Goal: Task Accomplishment & Management: Use online tool/utility

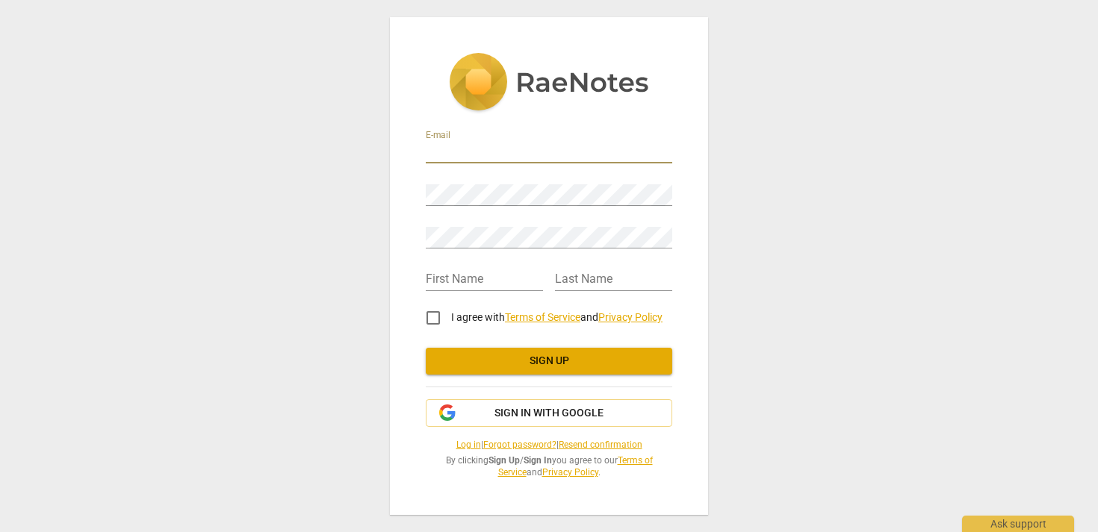
click at [515, 149] on input "email" at bounding box center [549, 153] width 246 height 22
type input "[EMAIL_ADDRESS][PERSON_NAME][DOMAIN_NAME]"
type input "Heli"
type input "[PERSON_NAME]"
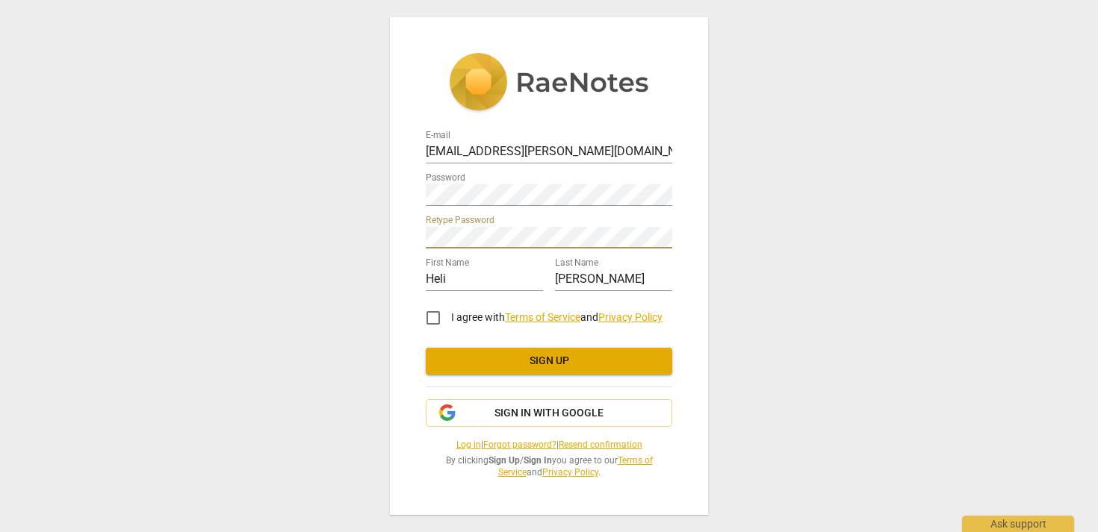
click at [429, 314] on input "I agree with Terms of Service and Privacy Policy" at bounding box center [433, 318] width 36 height 36
checkbox input "true"
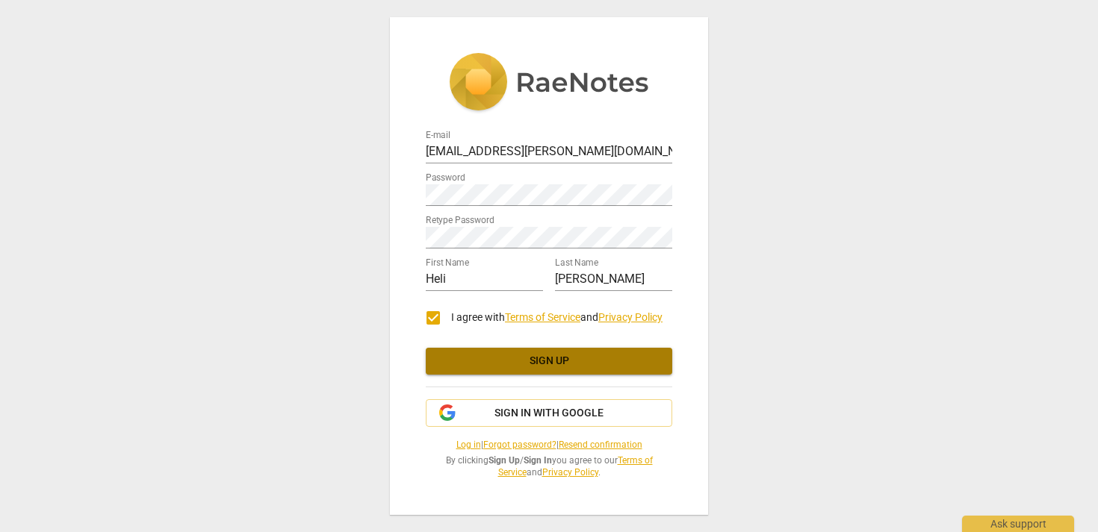
click at [517, 357] on span "Sign up" at bounding box center [549, 361] width 223 height 15
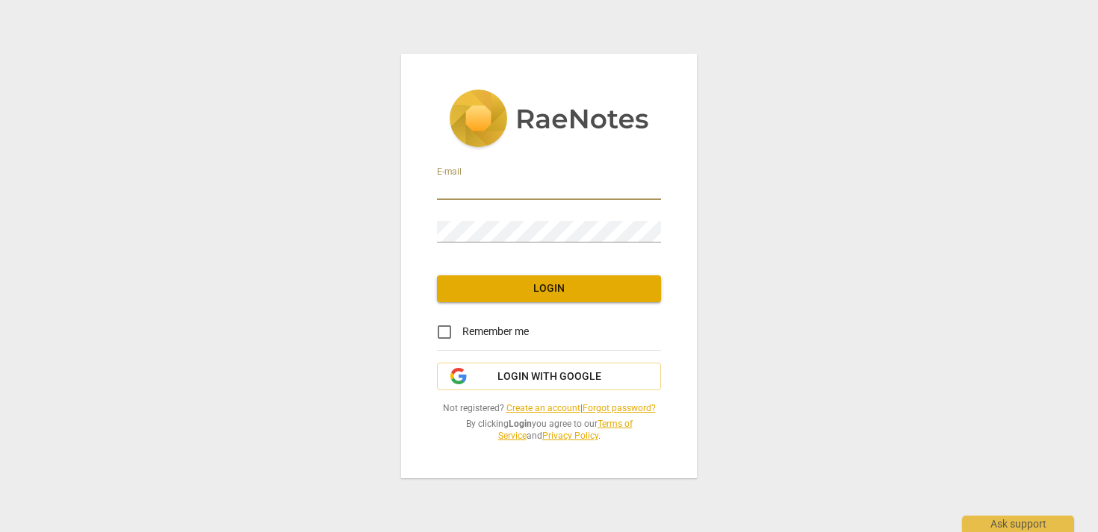
click at [471, 190] on input "email" at bounding box center [549, 189] width 224 height 22
type input "[EMAIL_ADDRESS][PERSON_NAME][DOMAIN_NAME]"
click at [440, 331] on input "Remember me" at bounding box center [444, 332] width 36 height 36
checkbox input "true"
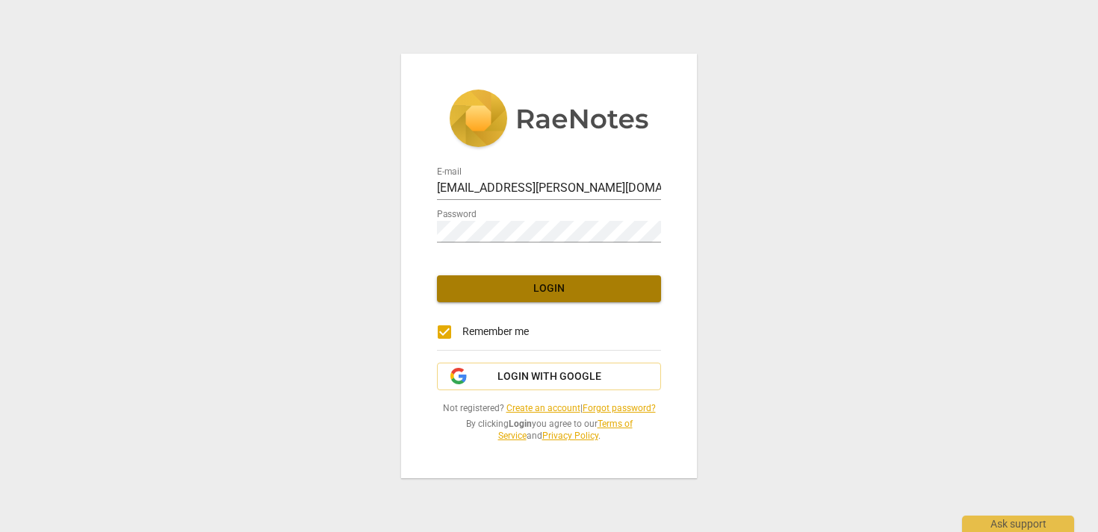
click at [492, 290] on span "Login" at bounding box center [549, 289] width 200 height 15
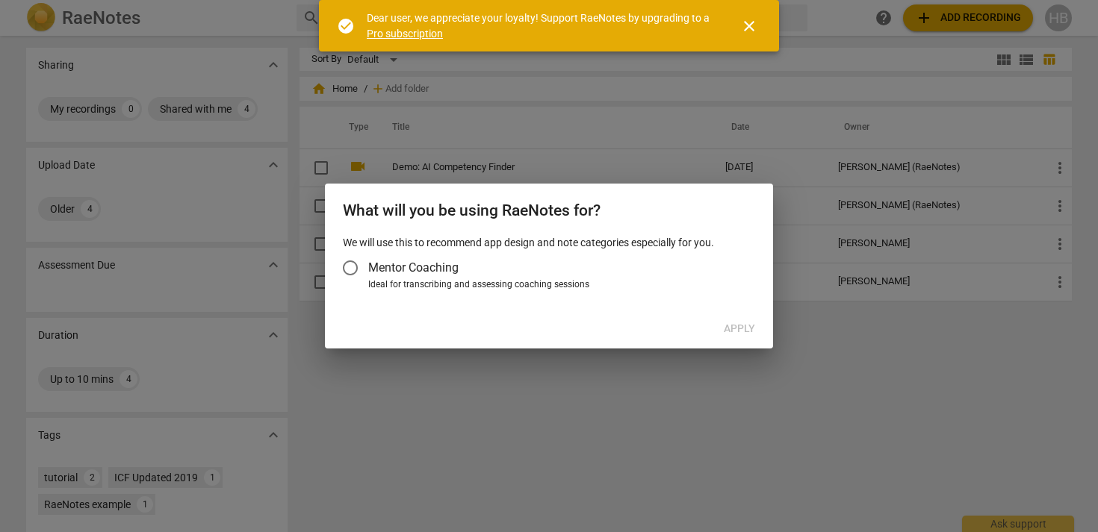
click at [750, 23] on span "close" at bounding box center [749, 26] width 18 height 18
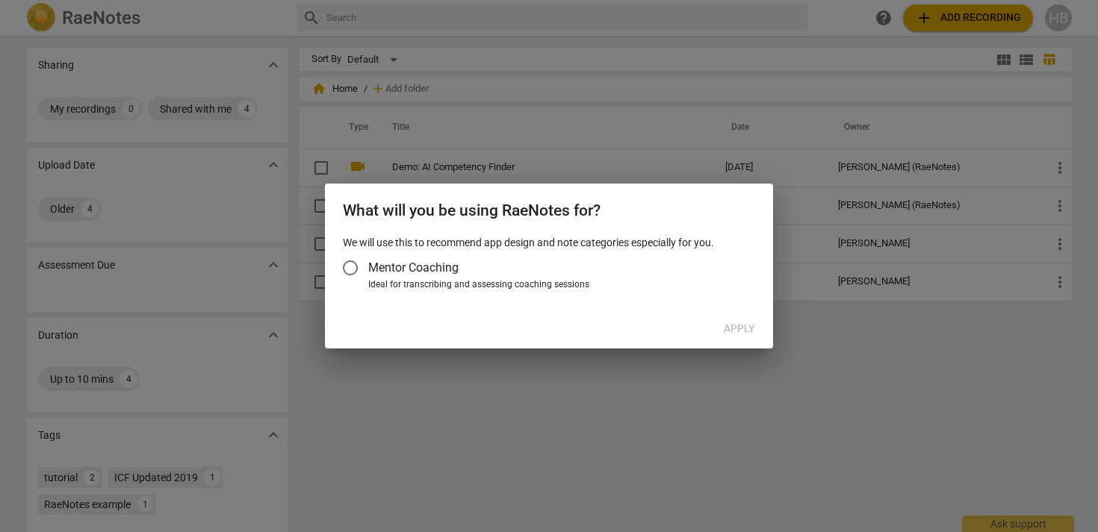
click at [741, 327] on div "Apply" at bounding box center [549, 329] width 442 height 27
click at [652, 456] on div at bounding box center [549, 266] width 1098 height 532
click at [413, 273] on span "Mentor Coaching" at bounding box center [413, 267] width 90 height 17
click at [368, 273] on input "Mentor Coaching" at bounding box center [350, 268] width 36 height 36
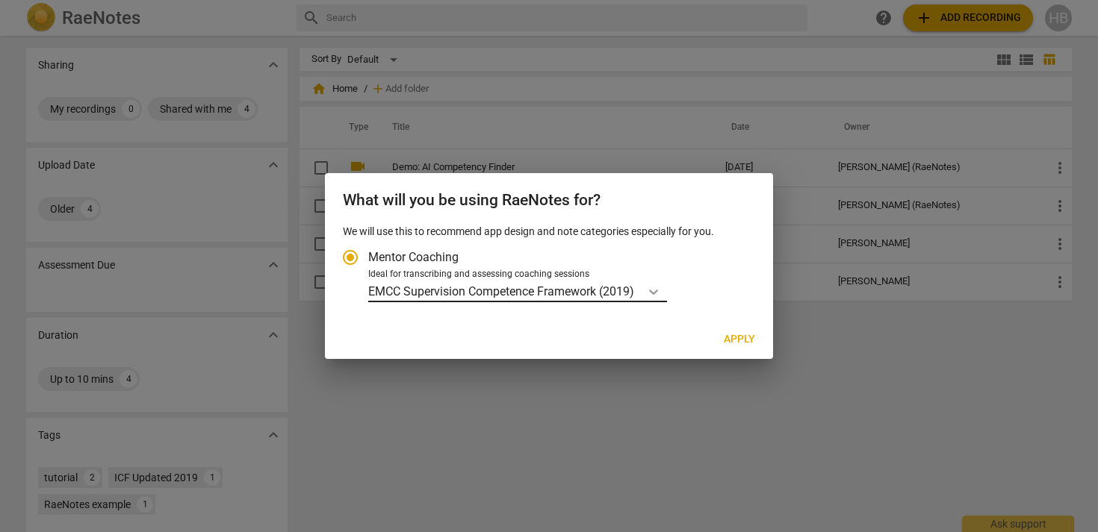
click at [659, 290] on icon "Account type" at bounding box center [653, 291] width 15 height 15
click at [0, 0] on input "Ideal for transcribing and assessing coaching sessions EMCC Supervision Compete…" at bounding box center [0, 0] width 0 height 0
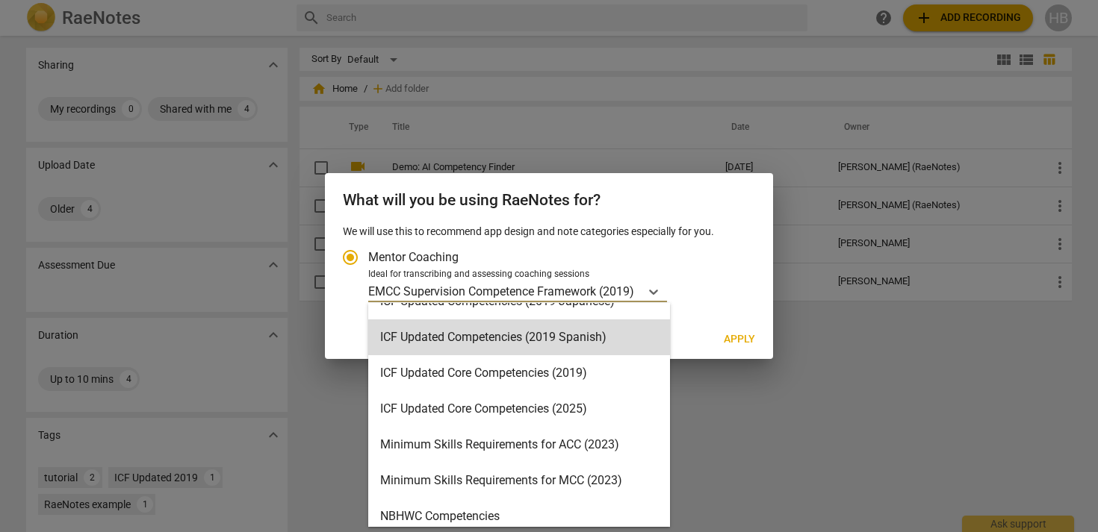
scroll to position [243, 0]
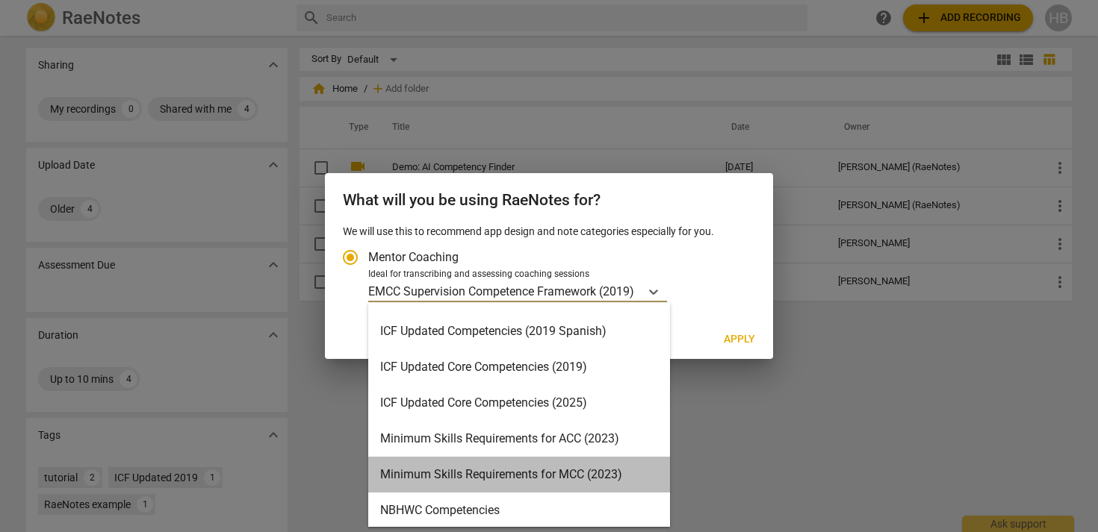
click at [564, 471] on div "Minimum Skills Requirements for MCC (2023)" at bounding box center [519, 475] width 302 height 36
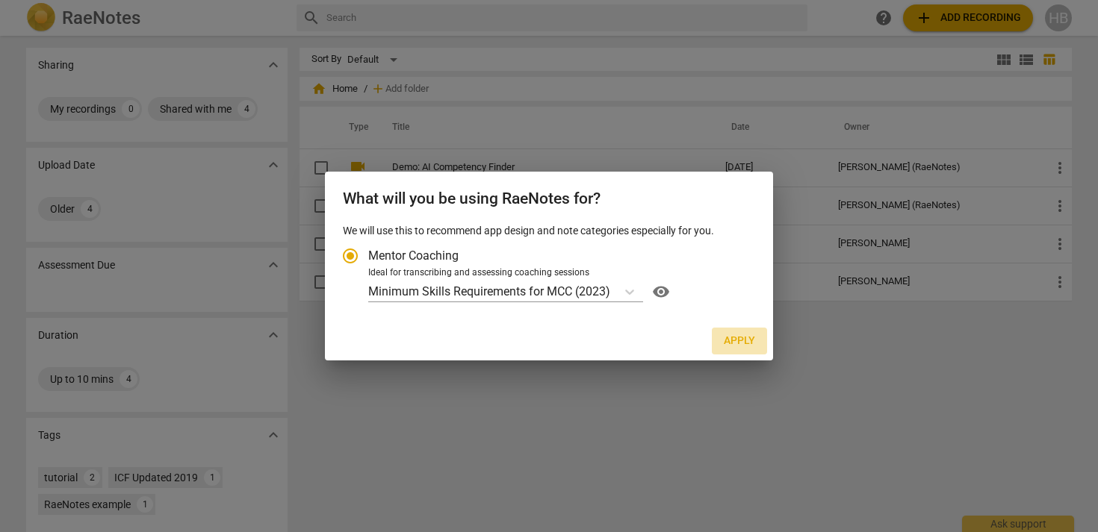
click at [743, 342] on span "Apply" at bounding box center [739, 341] width 31 height 15
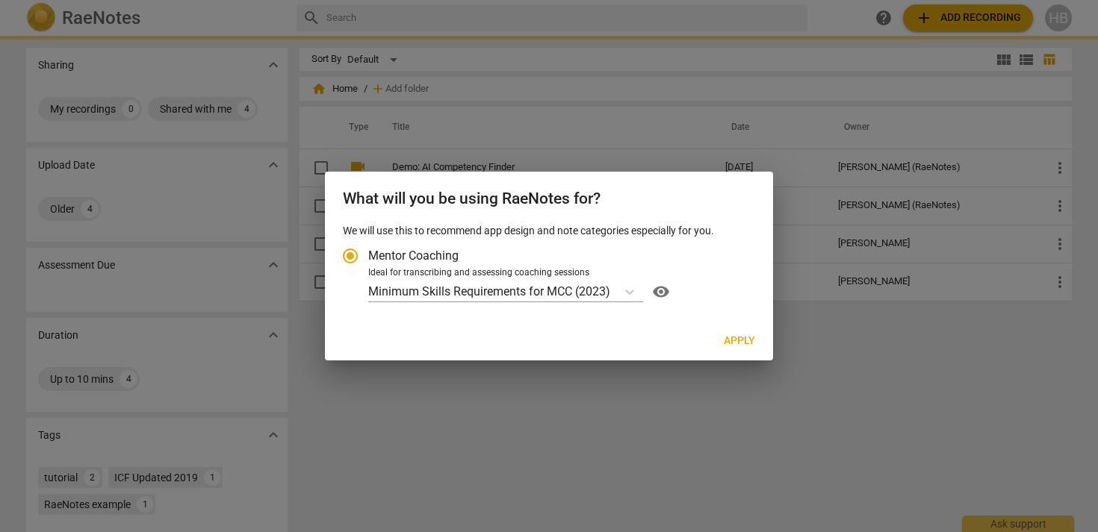
radio input "false"
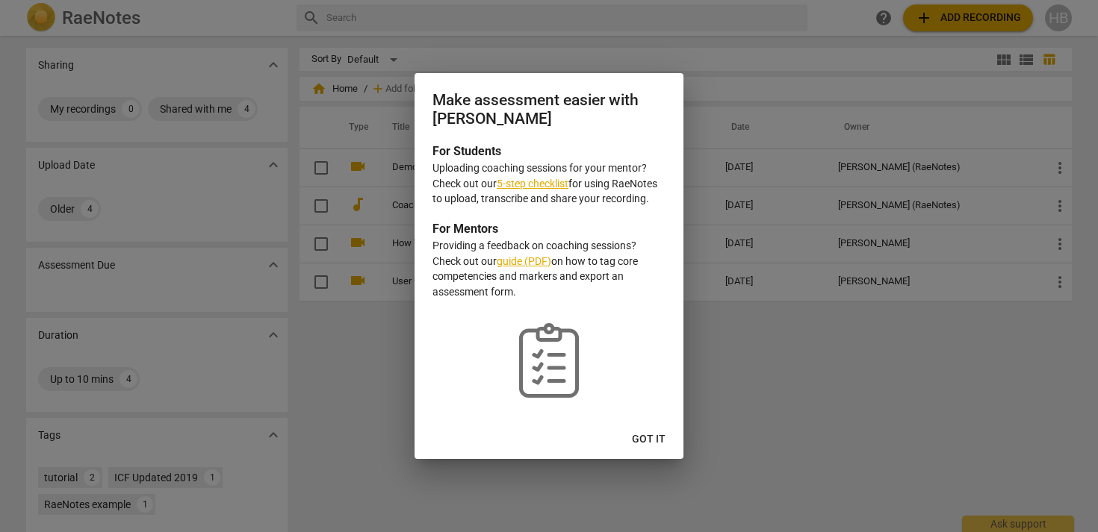
click at [538, 263] on link "guide (PDF)" at bounding box center [524, 261] width 55 height 12
click at [555, 184] on link "5-step checklist" at bounding box center [533, 184] width 72 height 12
click at [648, 432] on button "Got it" at bounding box center [648, 439] width 57 height 27
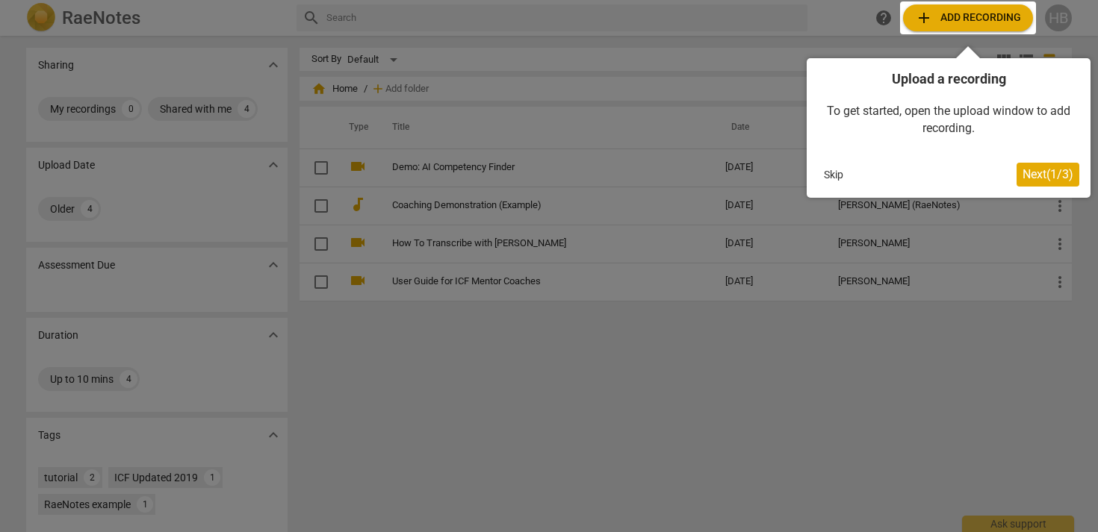
click at [1039, 171] on span "Next ( 1 / 3 )" at bounding box center [1047, 174] width 51 height 14
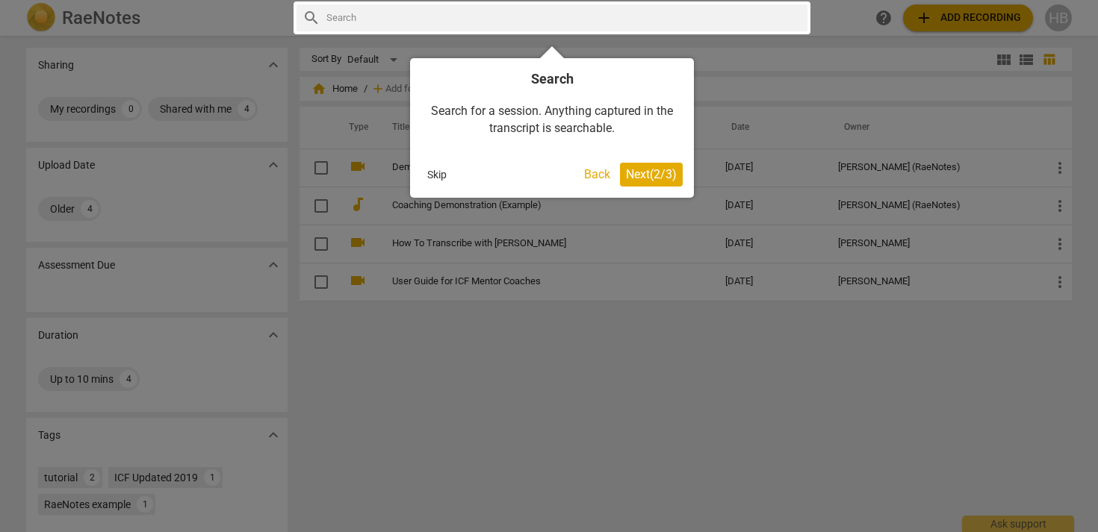
click at [643, 175] on span "Next ( 2 / 3 )" at bounding box center [651, 174] width 51 height 14
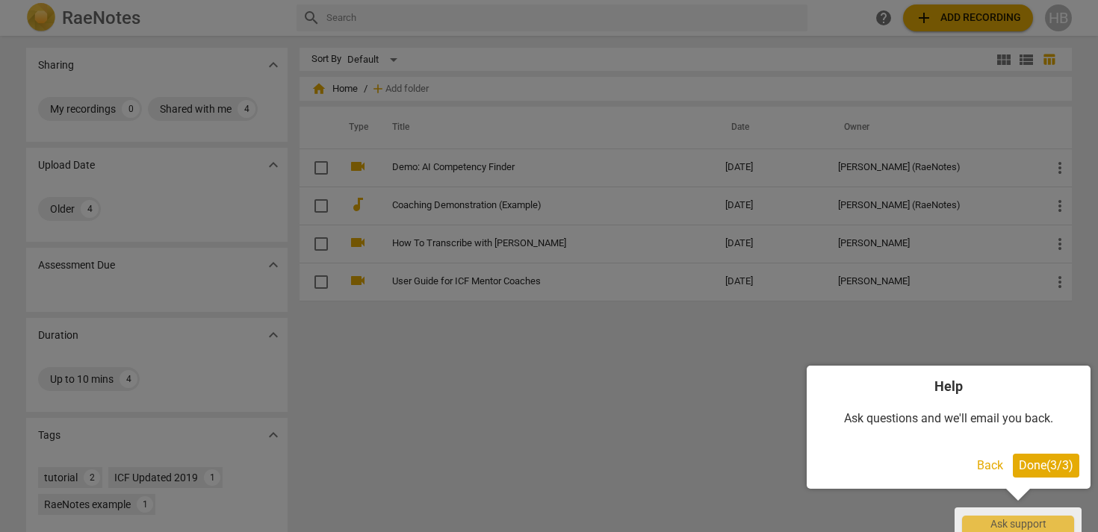
click at [1047, 467] on span "Done ( 3 / 3 )" at bounding box center [1045, 465] width 55 height 14
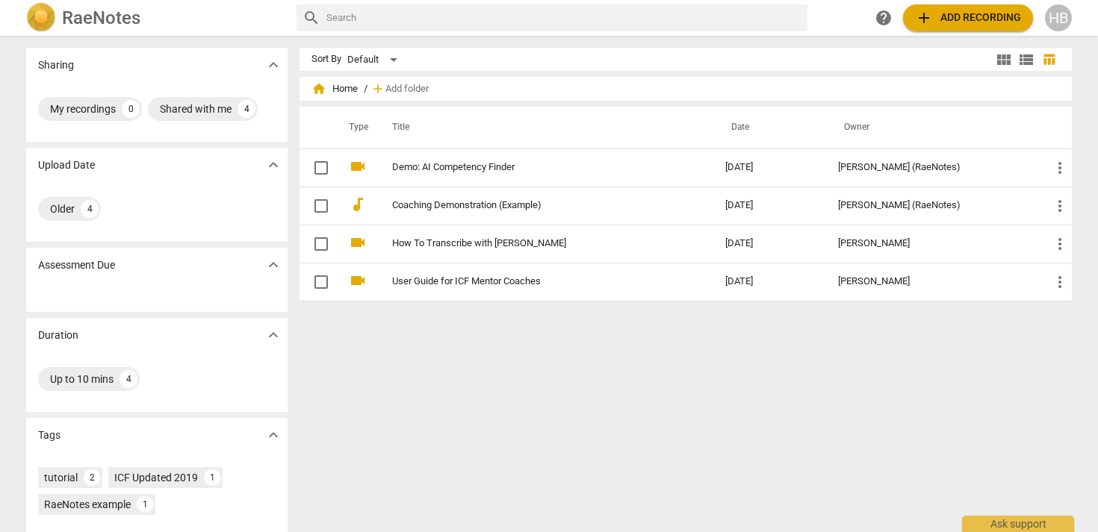
click at [933, 11] on span "add Add recording" at bounding box center [968, 18] width 106 height 18
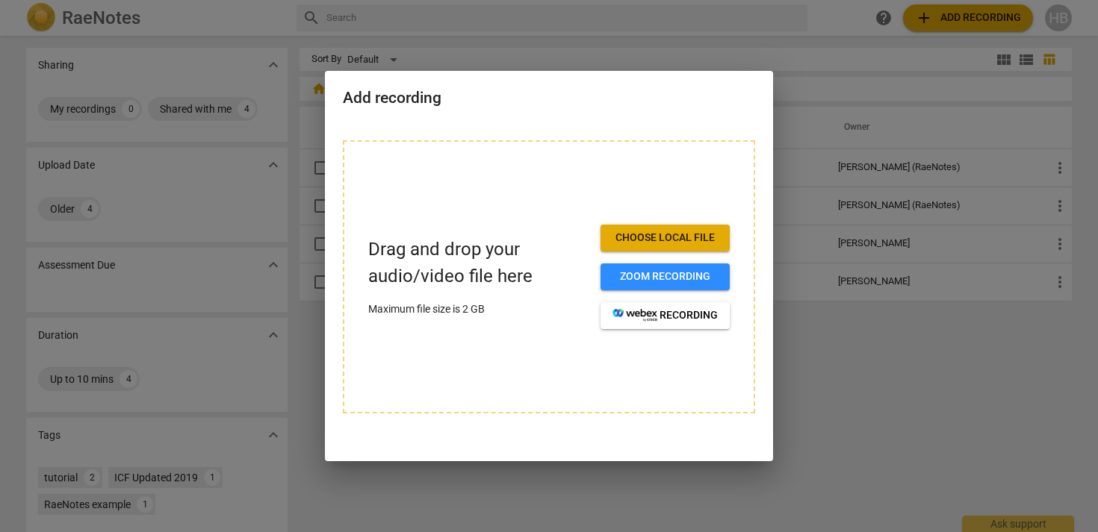
click at [679, 238] on span "Choose local file" at bounding box center [664, 238] width 105 height 15
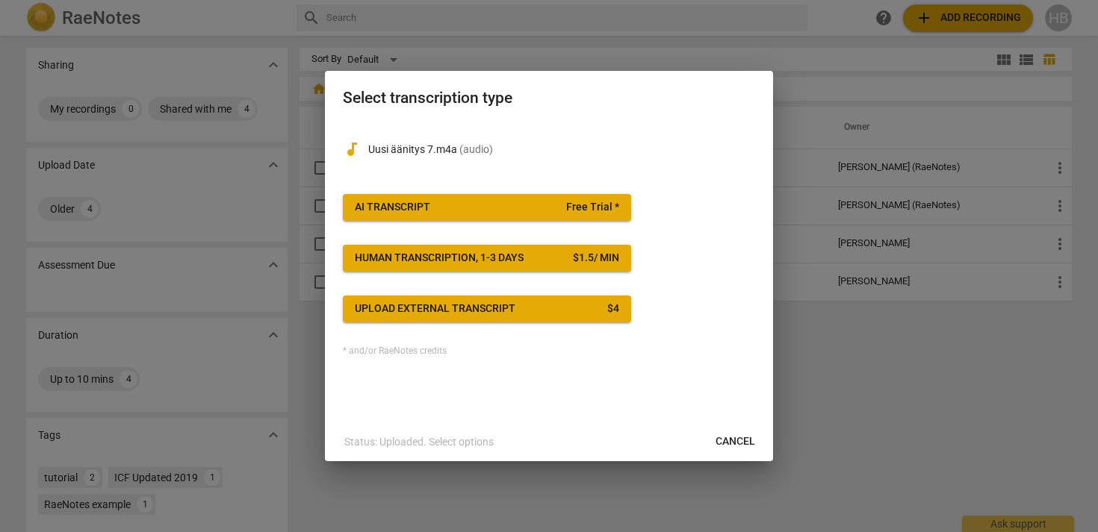
click at [595, 206] on span "Free Trial *" at bounding box center [592, 207] width 53 height 15
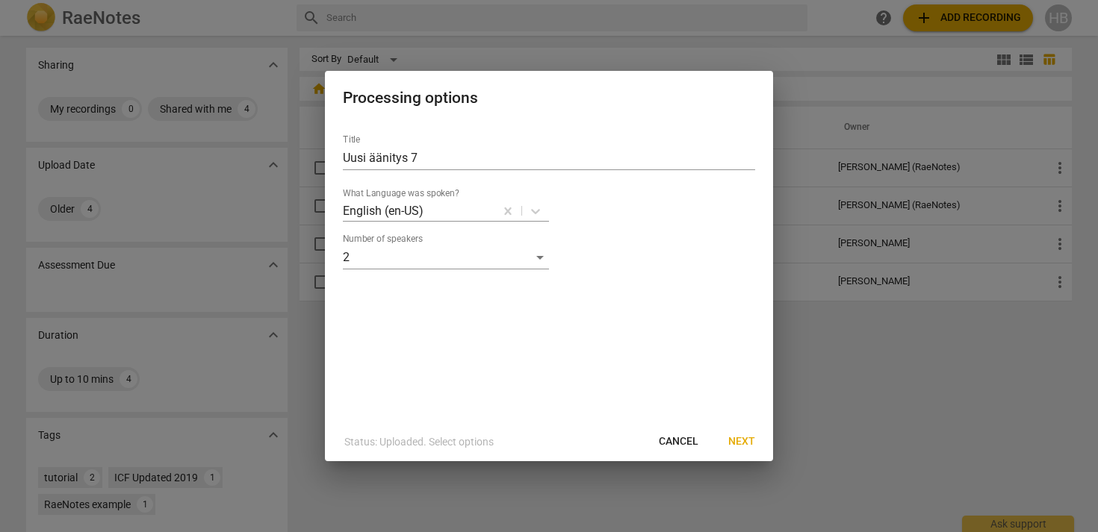
click at [741, 439] on span "Next" at bounding box center [741, 442] width 27 height 15
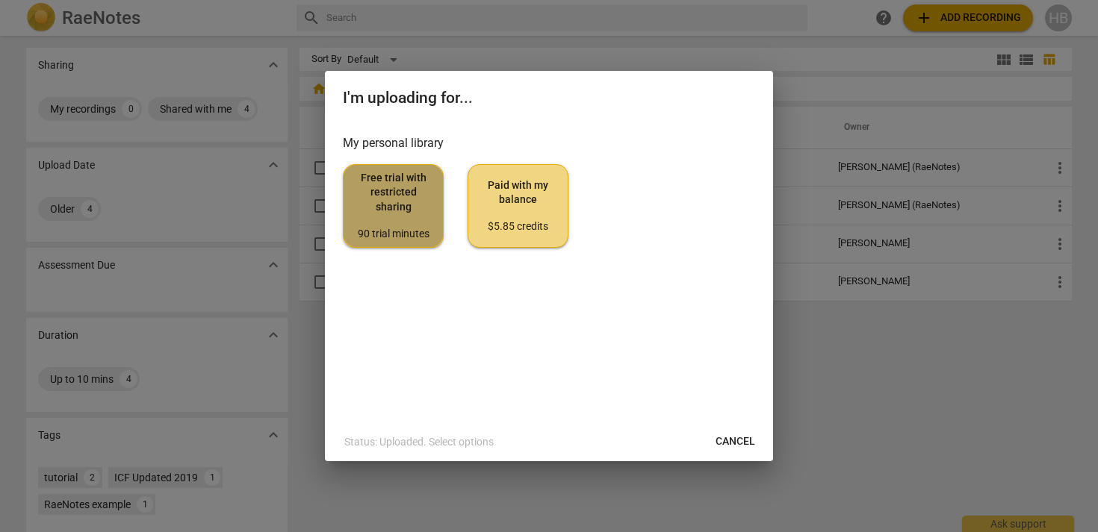
click at [384, 207] on span "Free trial with restricted sharing 90 trial minutes" at bounding box center [392, 206] width 75 height 70
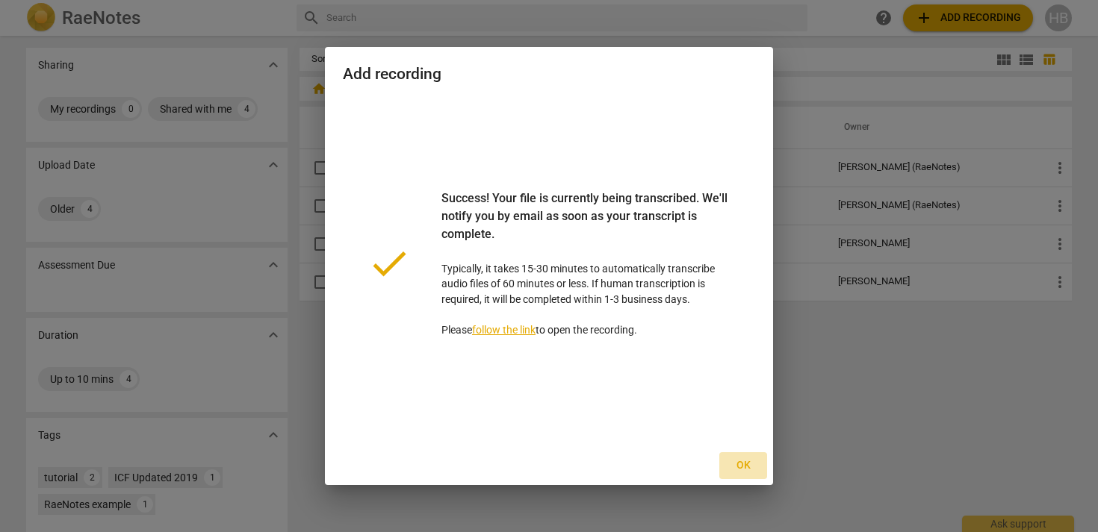
click at [739, 461] on span "Ok" at bounding box center [743, 465] width 24 height 15
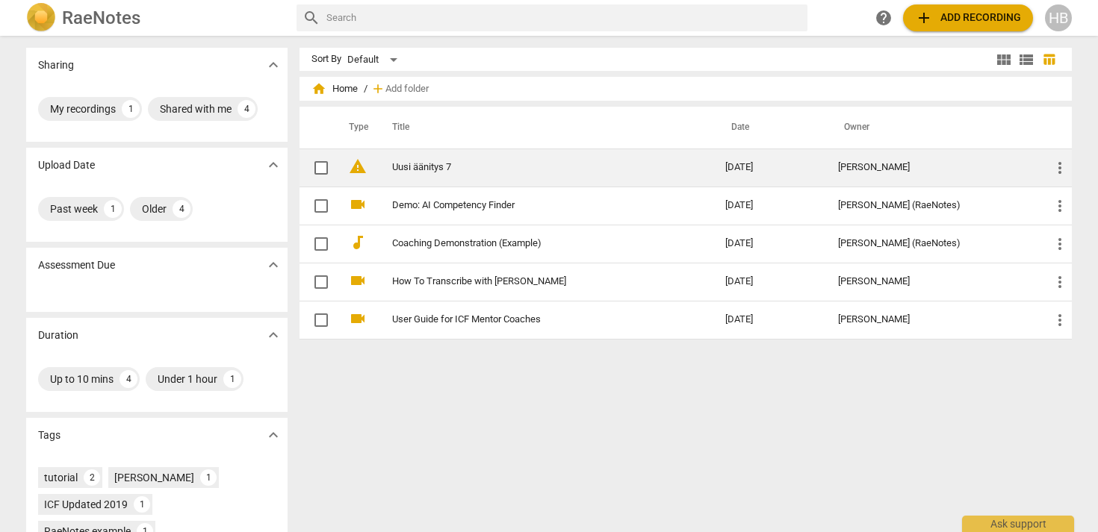
click at [1054, 164] on span "more_vert" at bounding box center [1060, 168] width 18 height 18
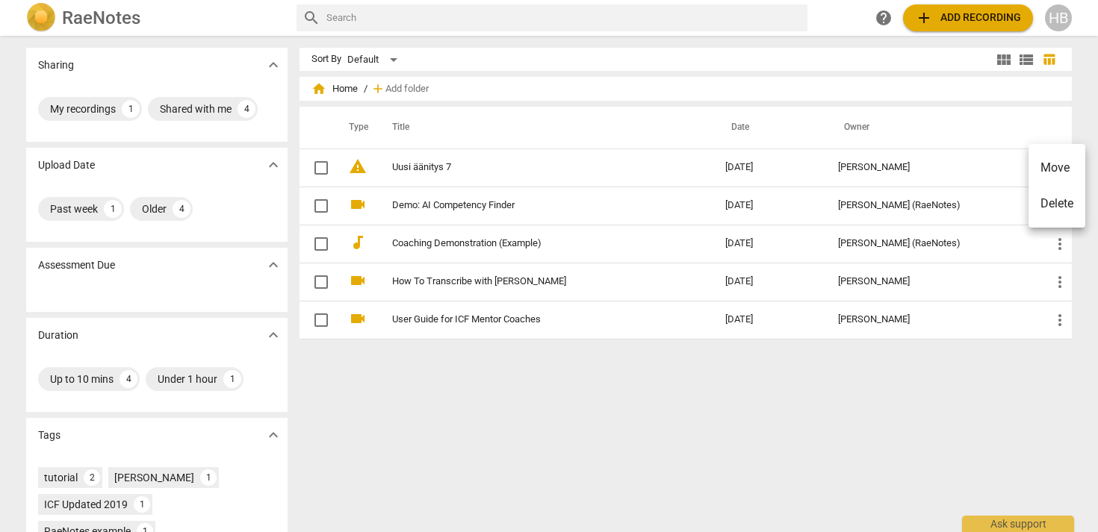
click at [943, 417] on div at bounding box center [549, 266] width 1098 height 532
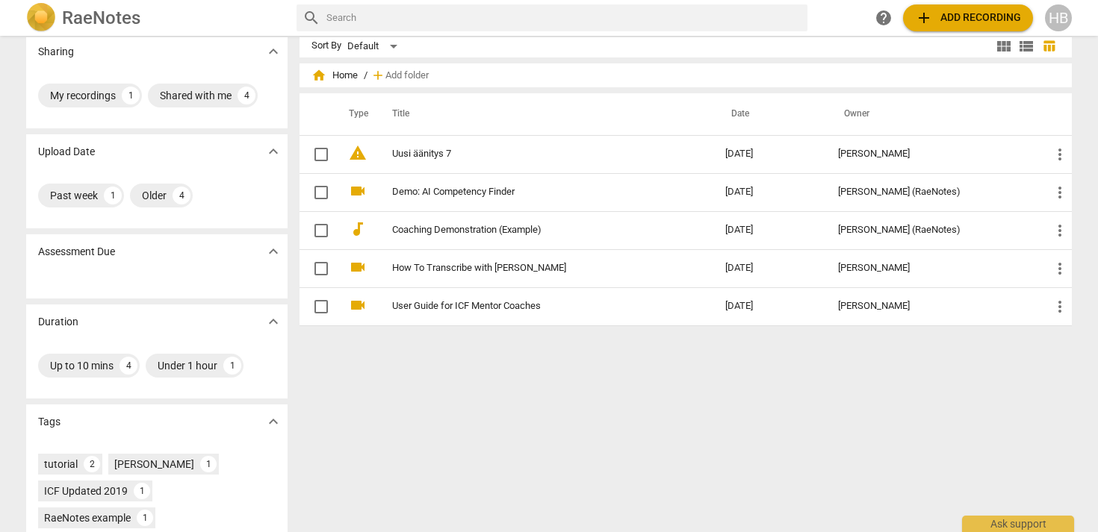
scroll to position [0, 0]
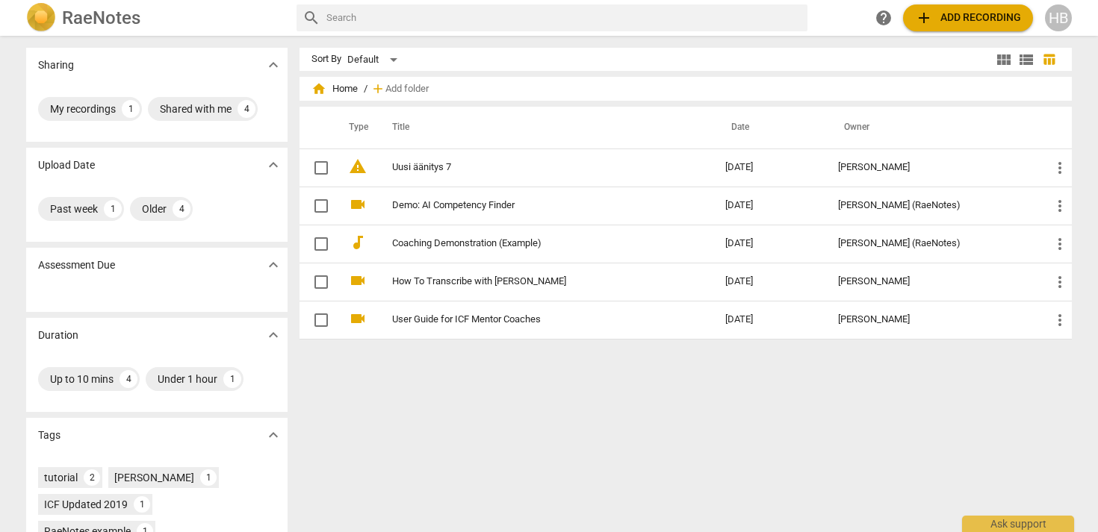
click at [998, 60] on span "view_module" at bounding box center [1004, 60] width 18 height 18
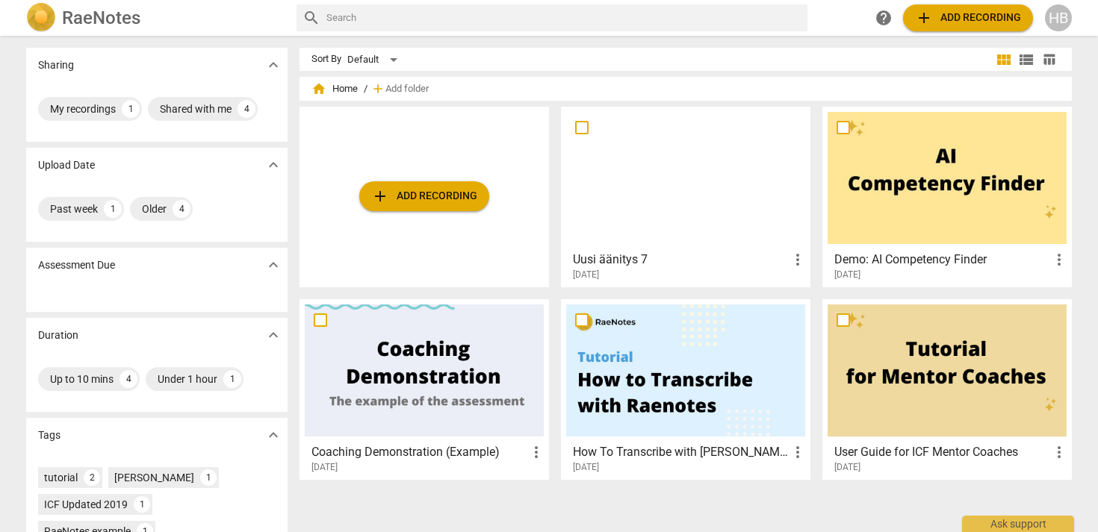
click at [1022, 56] on span "view_list" at bounding box center [1026, 60] width 18 height 18
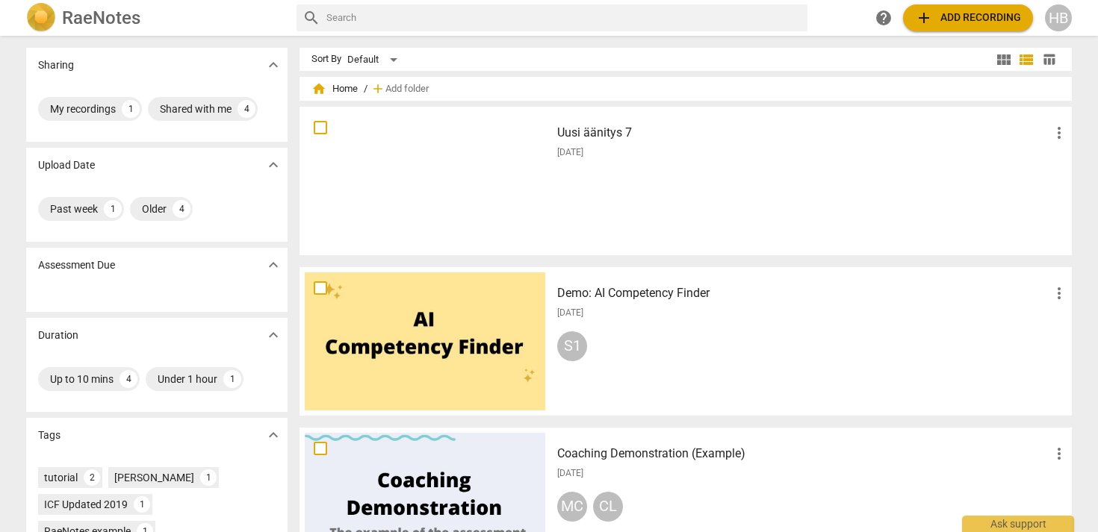
click at [1046, 62] on span "table_chart" at bounding box center [1049, 59] width 14 height 14
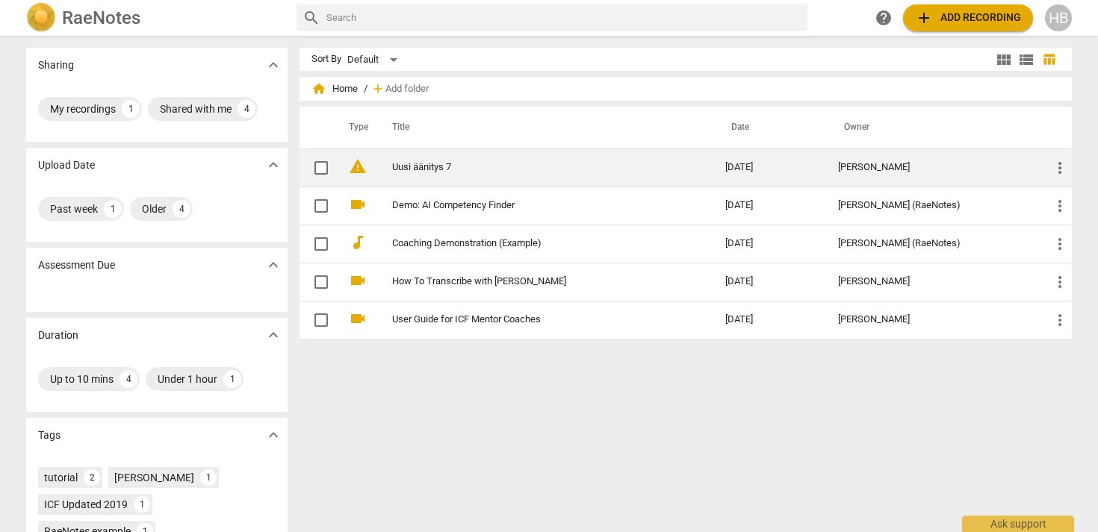
click at [826, 168] on td "[DATE]" at bounding box center [769, 168] width 113 height 38
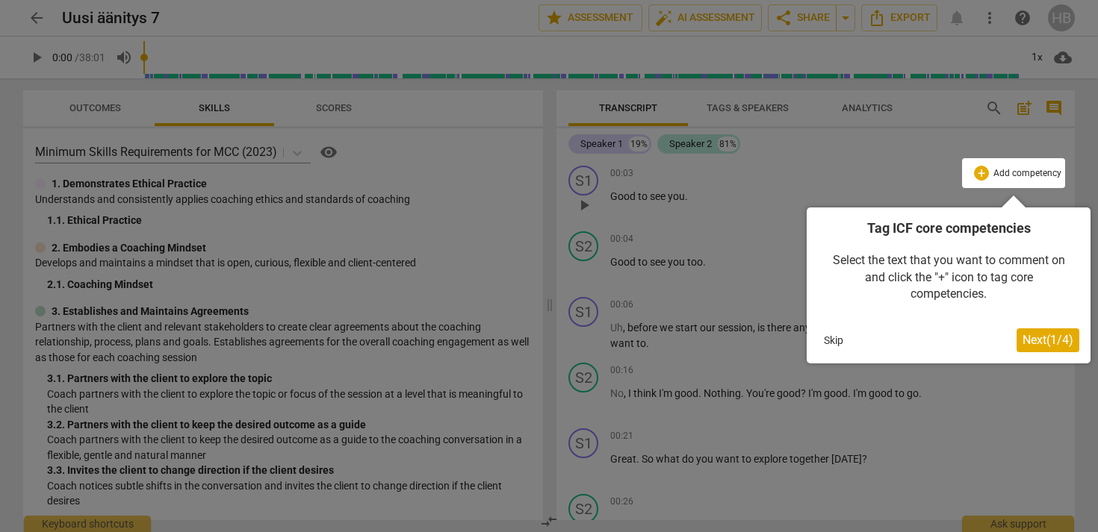
click at [1044, 346] on span "Next ( 1 / 4 )" at bounding box center [1047, 340] width 51 height 14
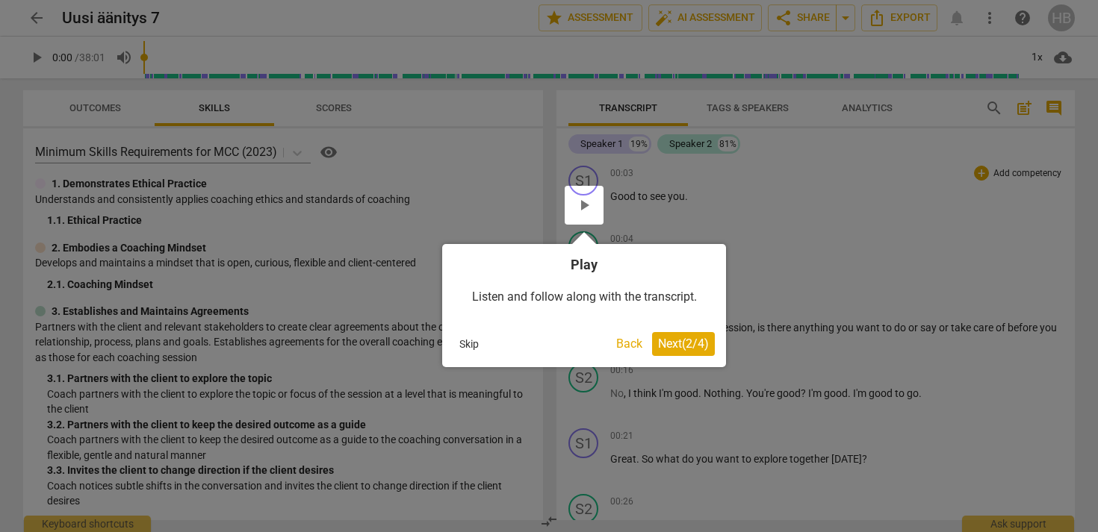
click at [679, 344] on span "Next ( 2 / 4 )" at bounding box center [683, 344] width 51 height 14
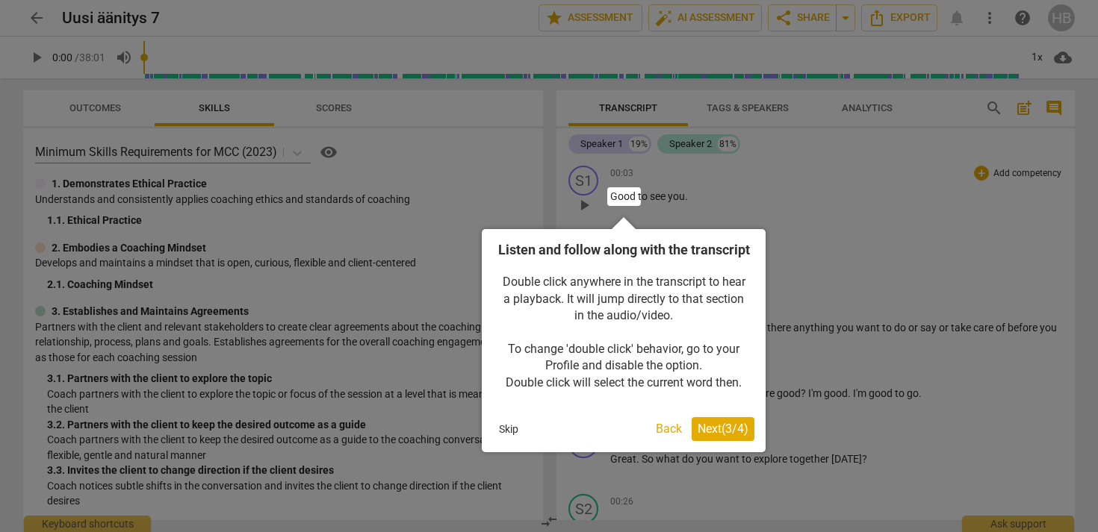
click at [711, 436] on span "Next ( 3 / 4 )" at bounding box center [722, 429] width 51 height 14
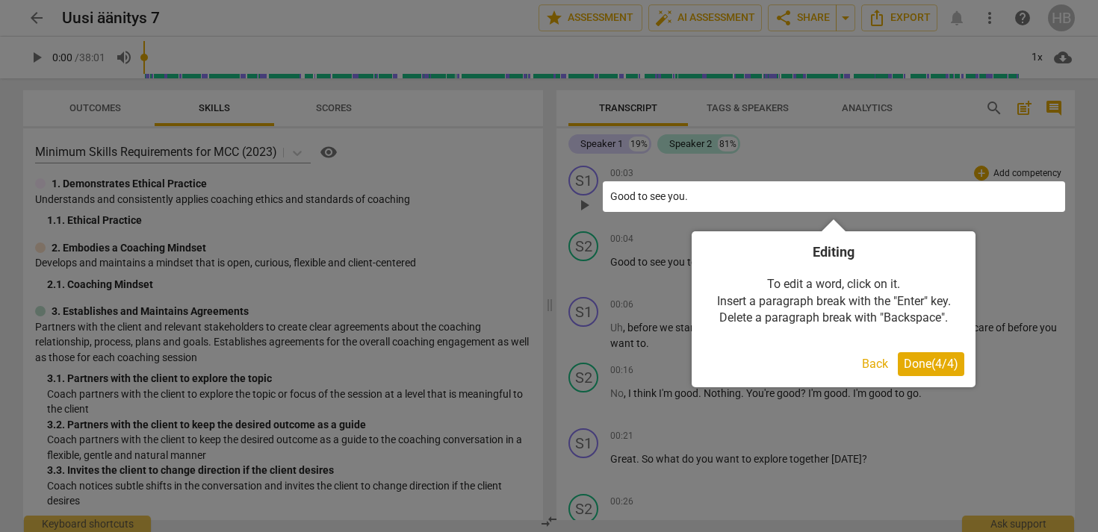
click at [917, 366] on span "Done ( 4 / 4 )" at bounding box center [930, 364] width 55 height 14
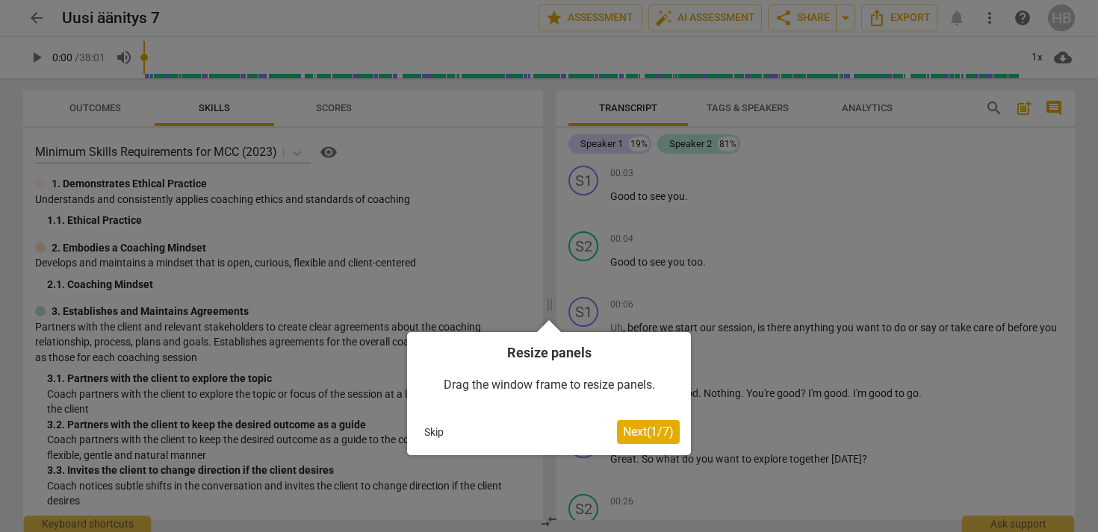
click at [649, 431] on span "Next ( 1 / 7 )" at bounding box center [648, 432] width 51 height 14
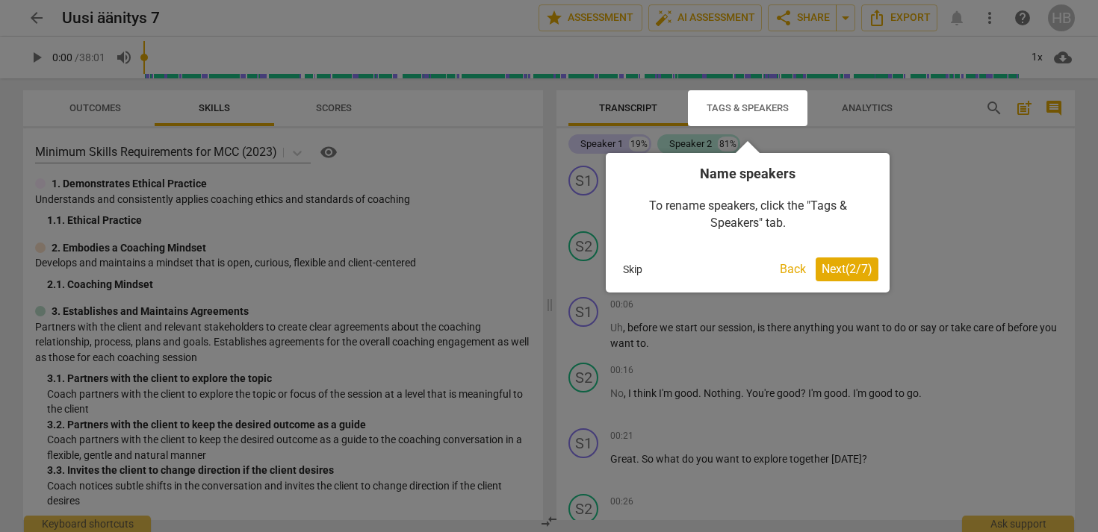
click at [829, 267] on span "Next ( 2 / 7 )" at bounding box center [846, 269] width 51 height 14
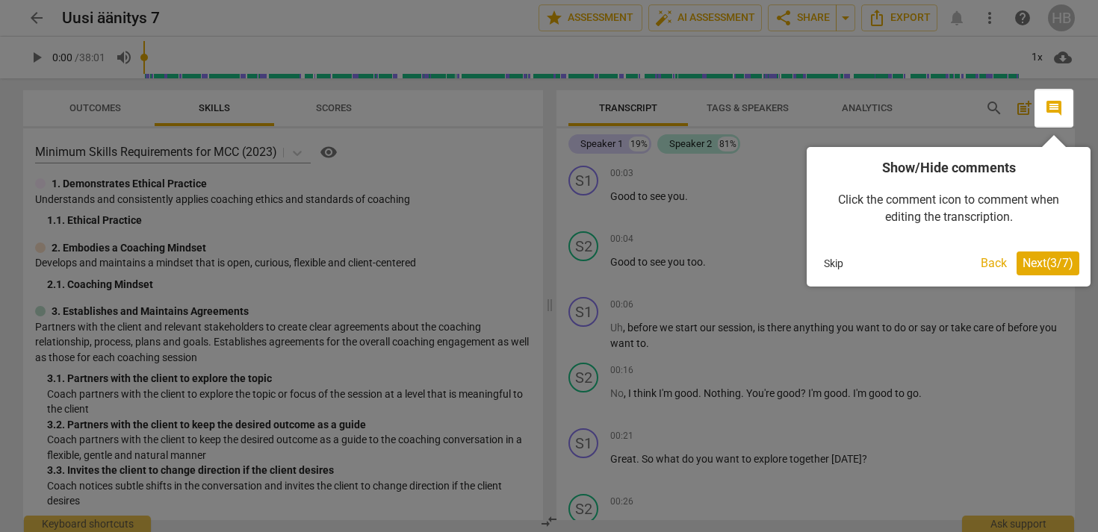
click at [1034, 264] on span "Next ( 3 / 7 )" at bounding box center [1047, 263] width 51 height 14
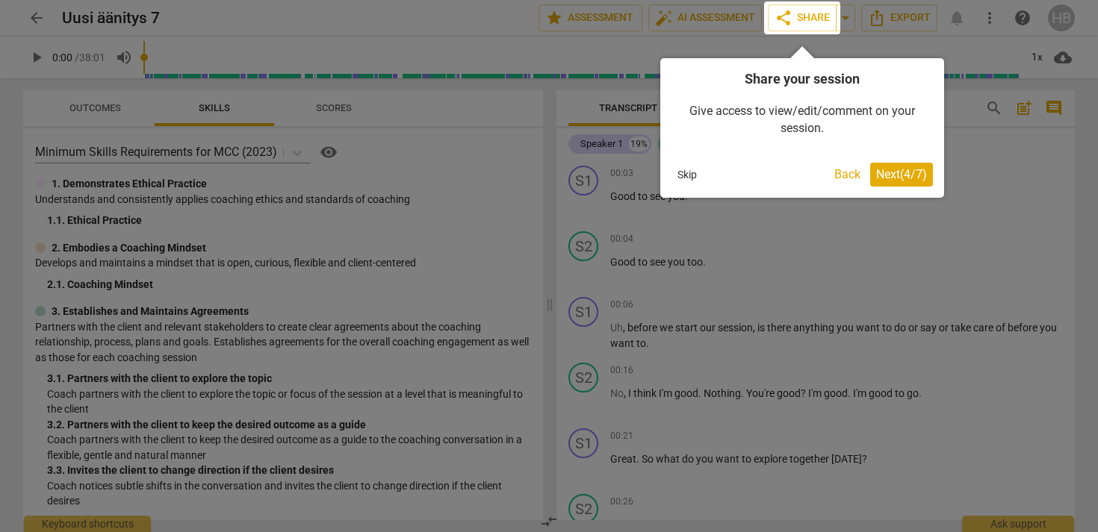
click at [892, 175] on span "Next ( 4 / 7 )" at bounding box center [901, 174] width 51 height 14
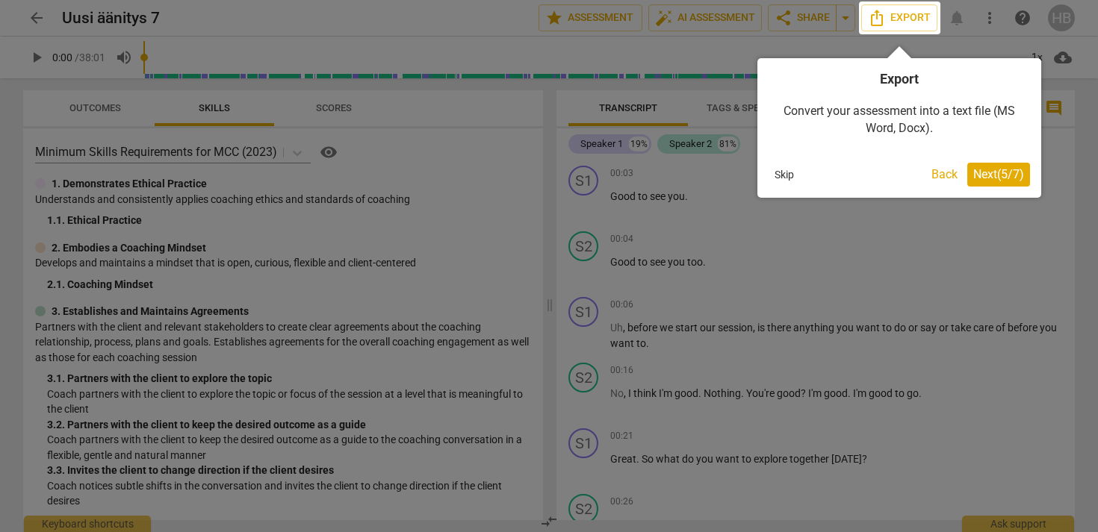
click at [989, 175] on span "Next ( 5 / 7 )" at bounding box center [998, 174] width 51 height 14
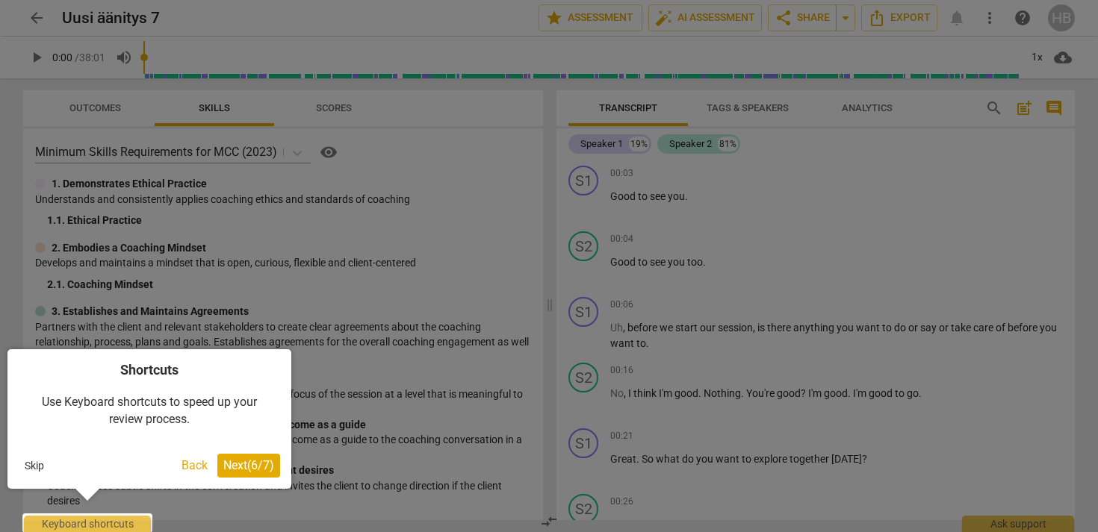
click at [249, 465] on span "Next ( 6 / 7 )" at bounding box center [248, 465] width 51 height 14
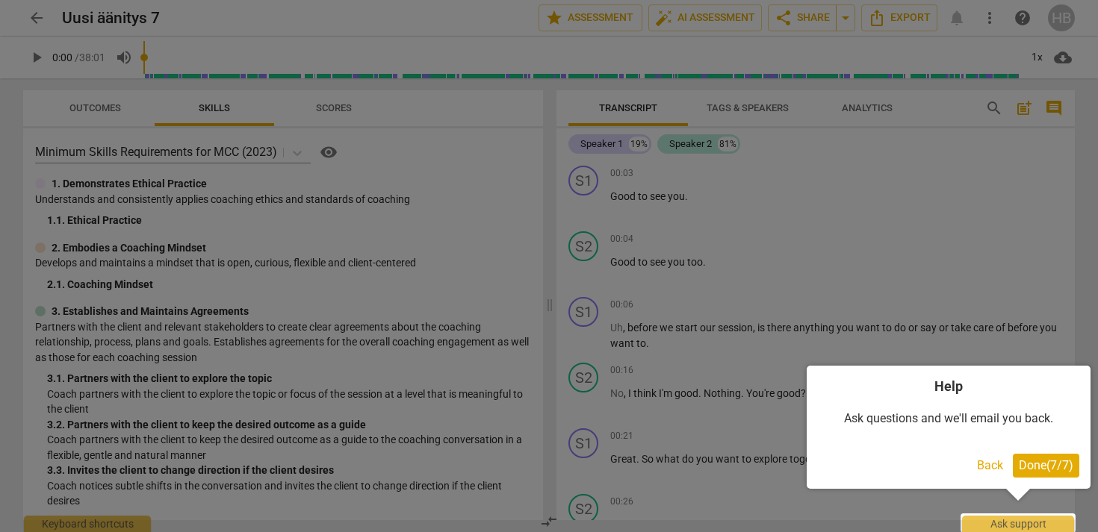
click at [1045, 466] on span "Done ( 7 / 7 )" at bounding box center [1045, 465] width 55 height 14
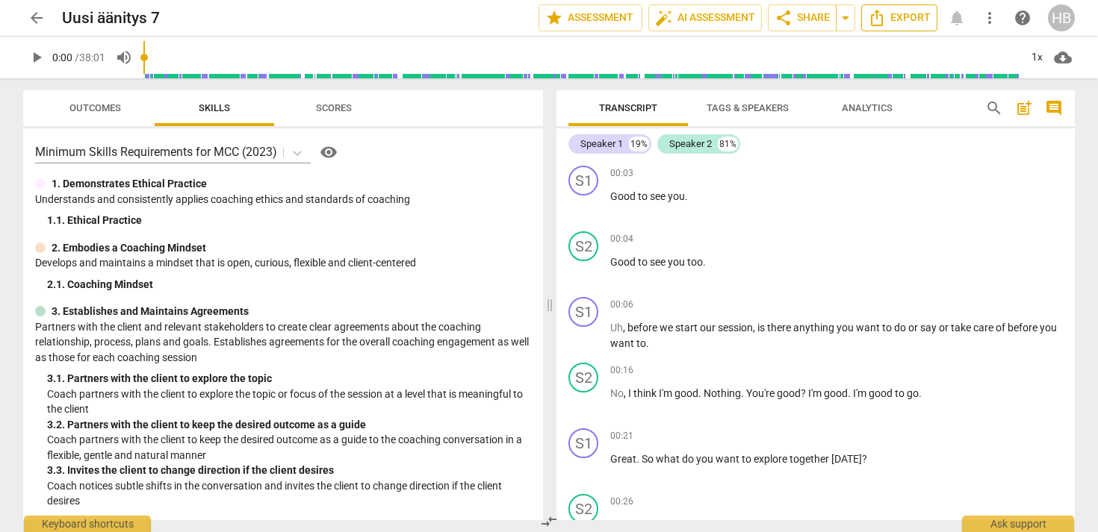
click at [895, 21] on span "Export" at bounding box center [899, 18] width 63 height 18
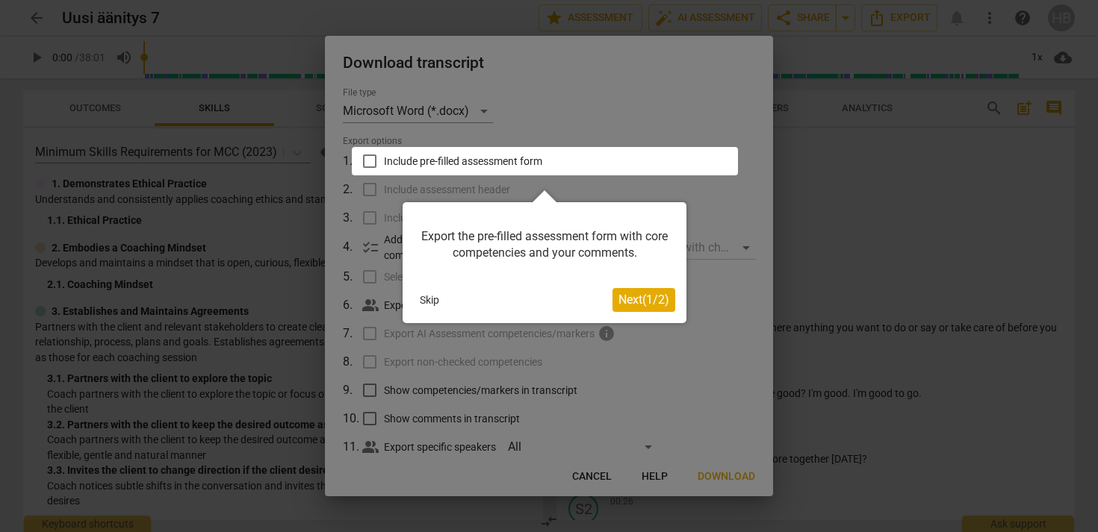
click at [634, 301] on span "Next ( 1 / 2 )" at bounding box center [643, 300] width 51 height 14
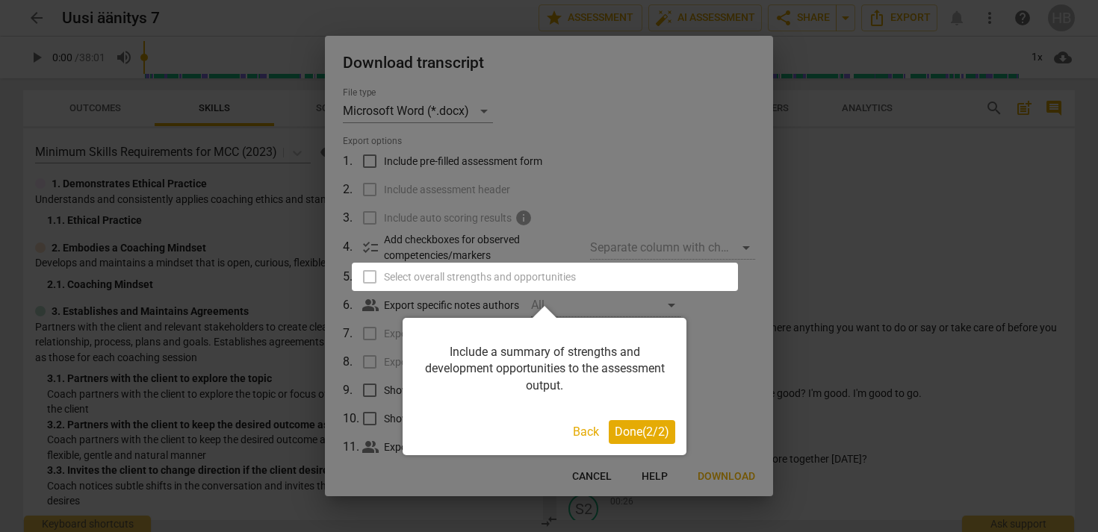
click at [640, 436] on span "Done ( 2 / 2 )" at bounding box center [642, 432] width 55 height 14
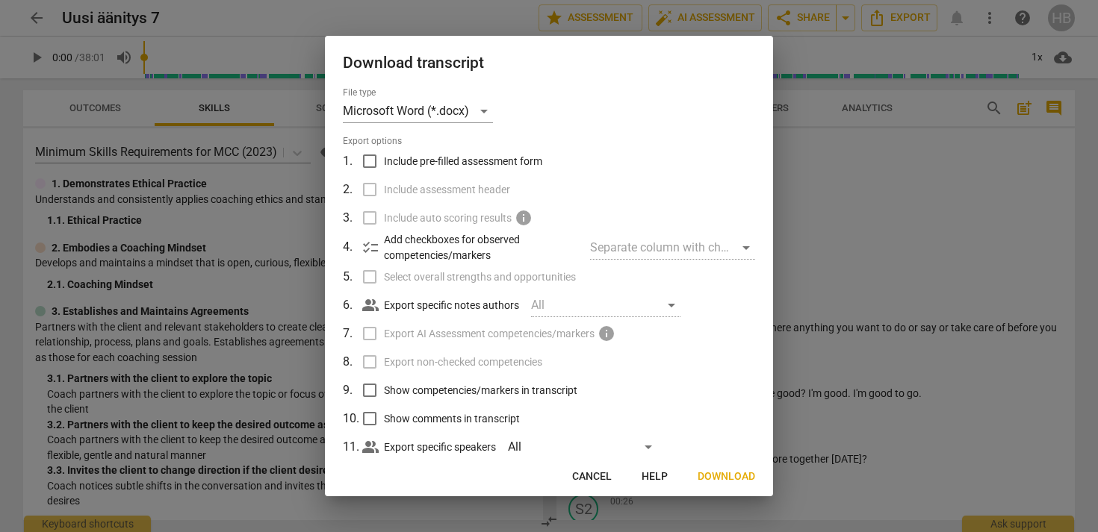
click at [462, 158] on span "Include pre-filled assessment form" at bounding box center [463, 162] width 158 height 16
click at [384, 158] on input "Include pre-filled assessment form" at bounding box center [369, 161] width 28 height 28
checkbox input "true"
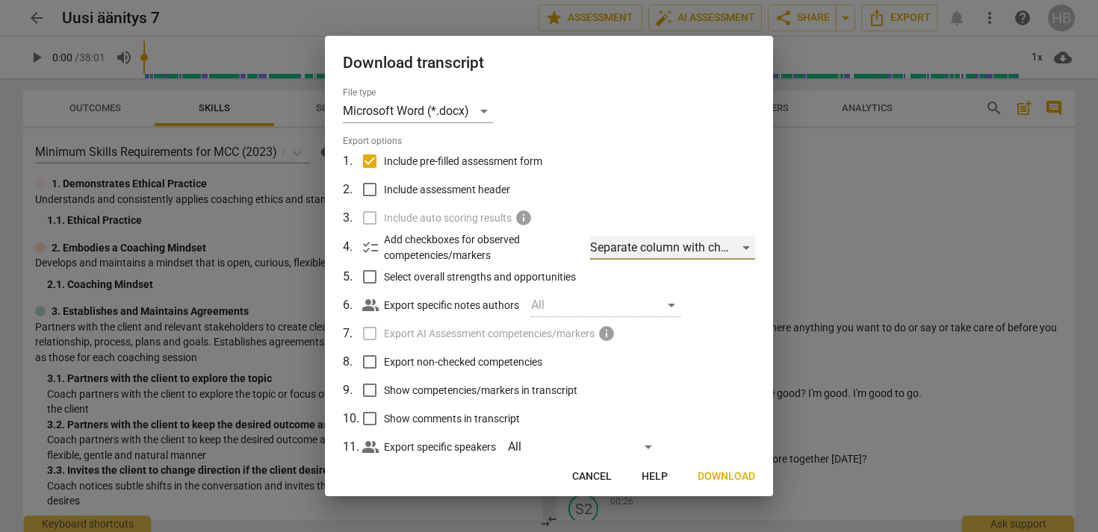
click at [741, 246] on div "Separate column with check marks" at bounding box center [672, 248] width 165 height 24
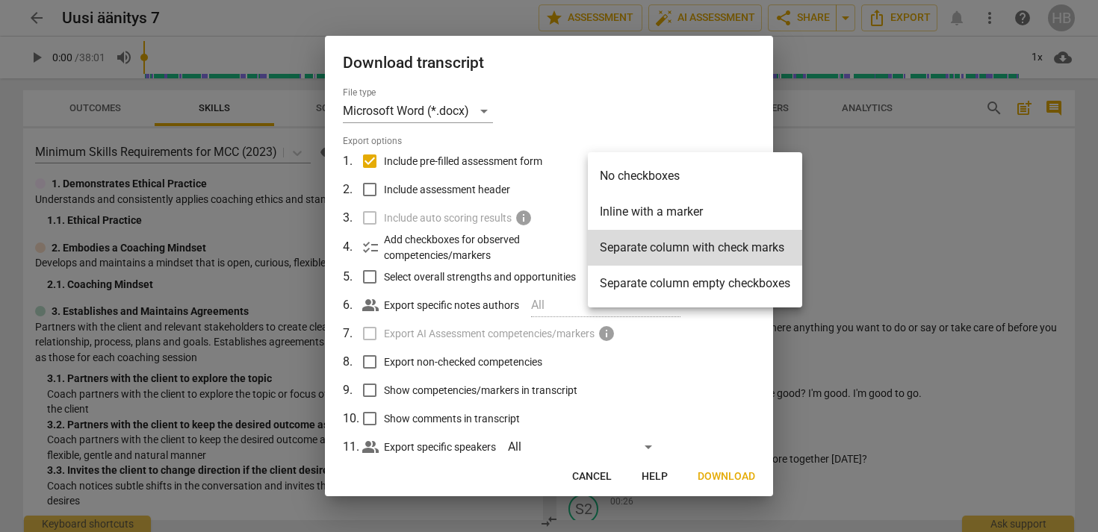
click at [730, 479] on div at bounding box center [549, 266] width 1098 height 532
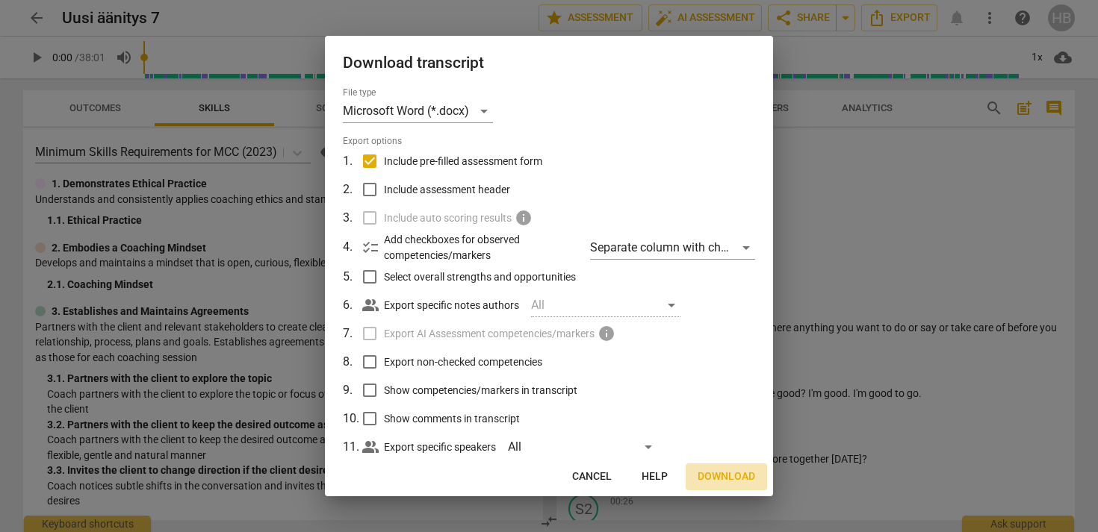
click at [729, 476] on span "Download" at bounding box center [725, 477] width 57 height 15
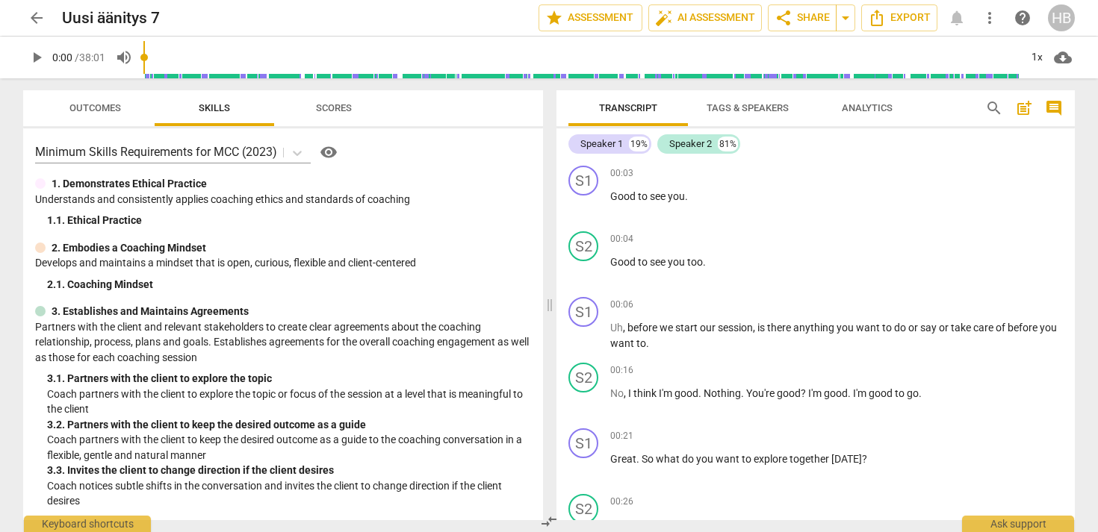
click at [104, 108] on span "Outcomes" at bounding box center [95, 107] width 52 height 11
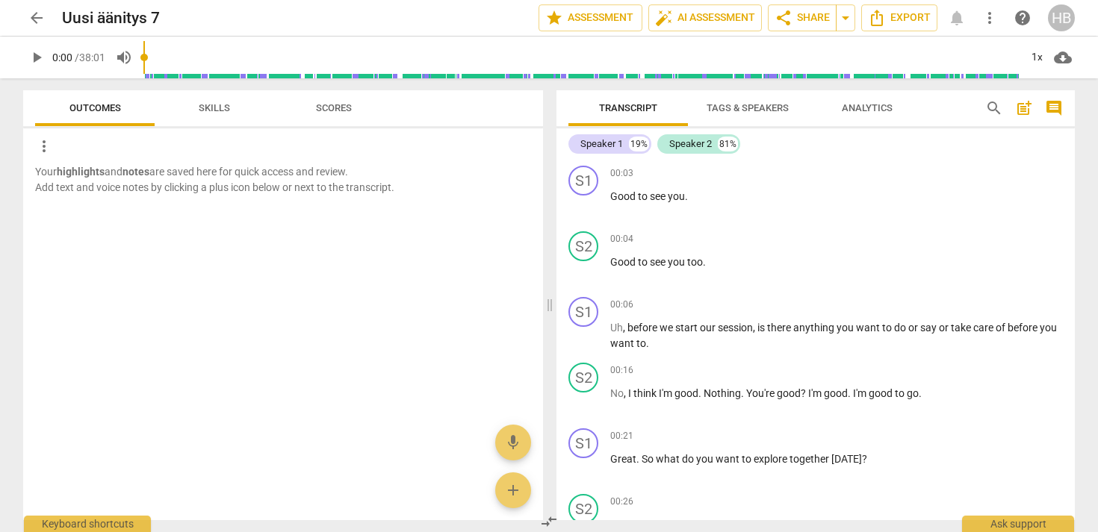
click at [340, 109] on span "Scores" at bounding box center [334, 107] width 36 height 11
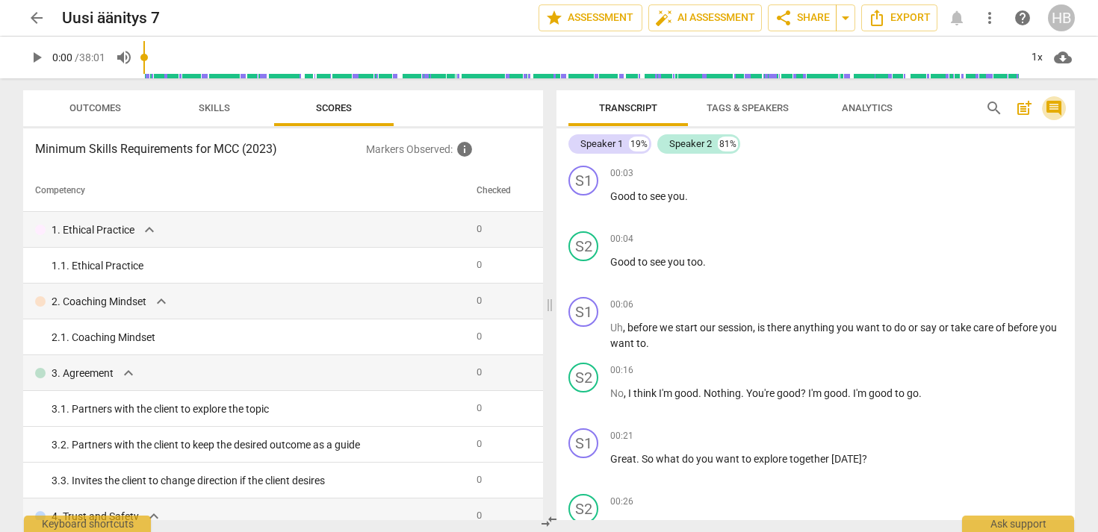
click at [1051, 107] on span "comment" at bounding box center [1054, 108] width 18 height 18
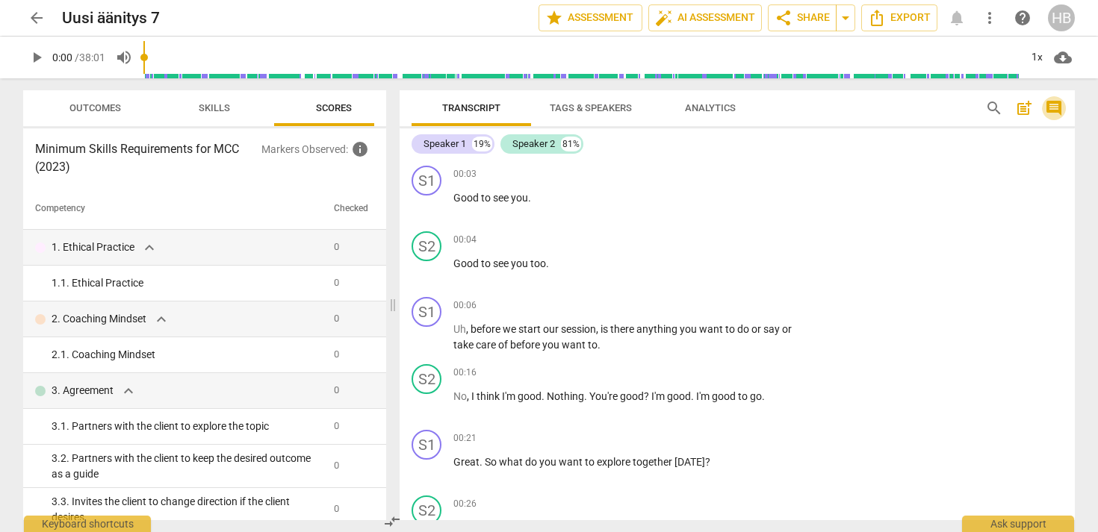
click at [1051, 106] on span "comment" at bounding box center [1054, 108] width 18 height 18
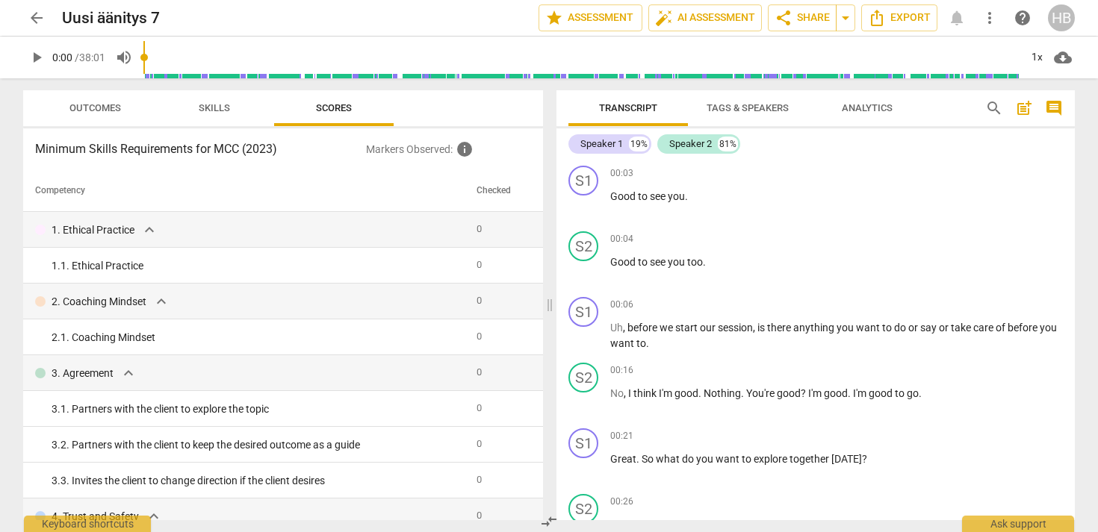
click at [1023, 105] on span "post_add" at bounding box center [1024, 108] width 18 height 18
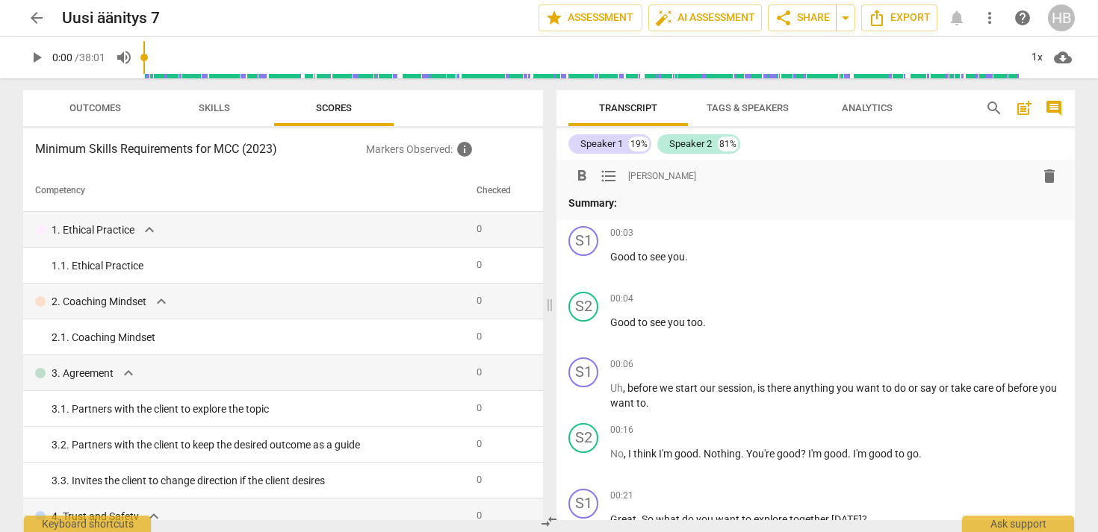
click at [605, 176] on span "format_list_bulleted" at bounding box center [609, 176] width 18 height 18
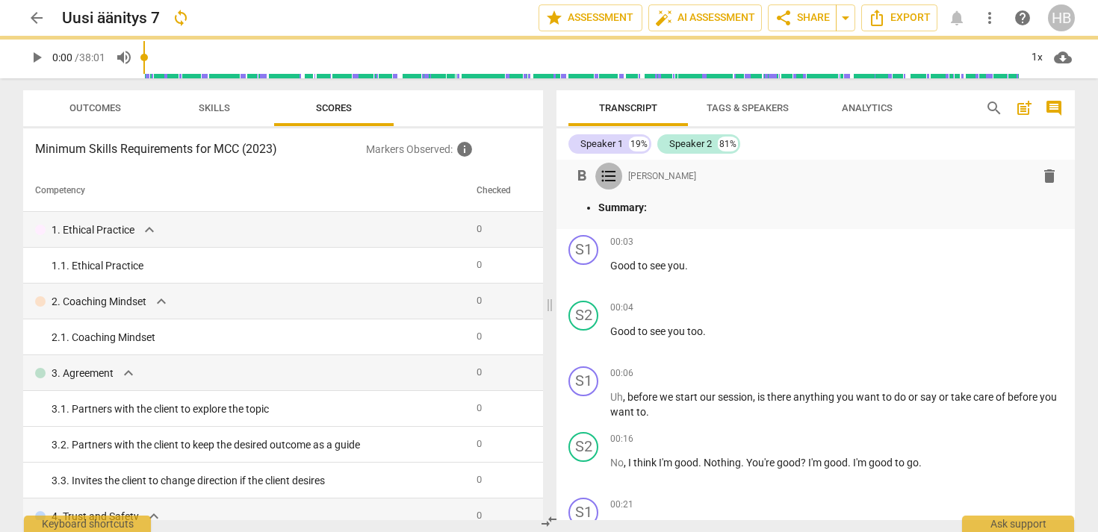
click at [606, 176] on span "format_list_bulleted" at bounding box center [609, 176] width 18 height 18
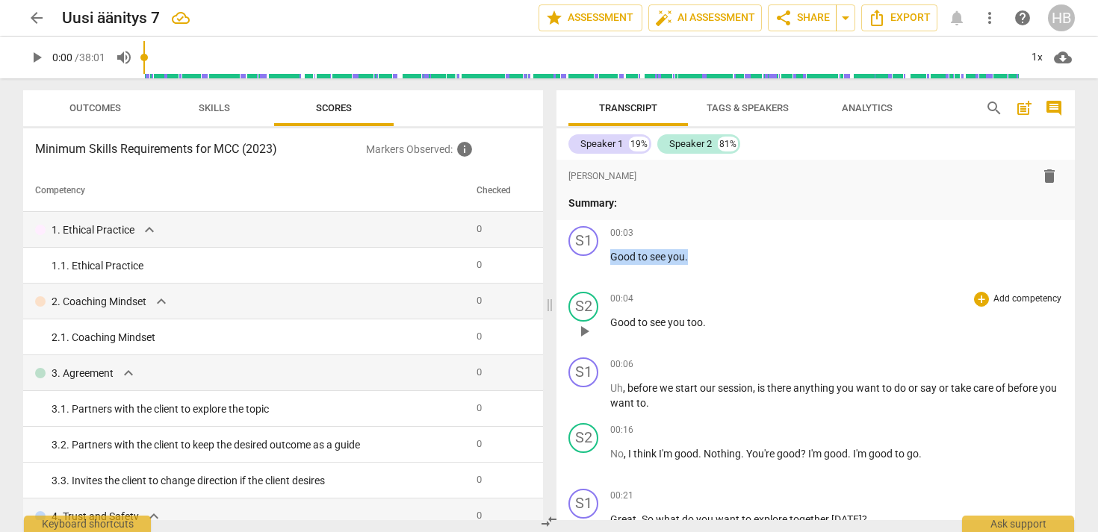
drag, startPoint x: 611, startPoint y: 259, endPoint x: 690, endPoint y: 305, distance: 91.3
click at [690, 305] on div "format_bold format_list_bulleted [PERSON_NAME] delete Summary: S1 play_arrow pa…" at bounding box center [815, 340] width 518 height 361
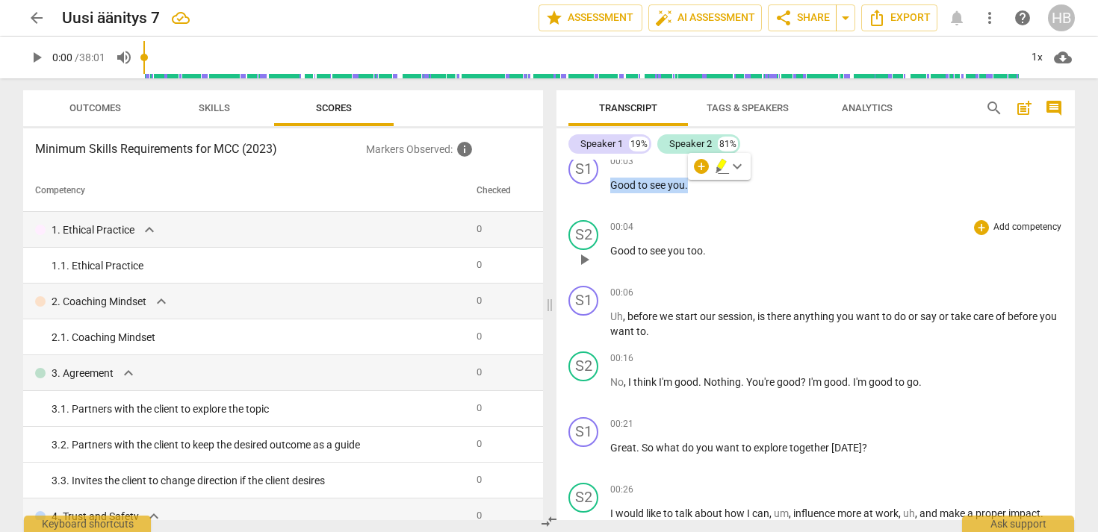
scroll to position [72, 0]
click at [911, 18] on span "Export" at bounding box center [899, 18] width 63 height 18
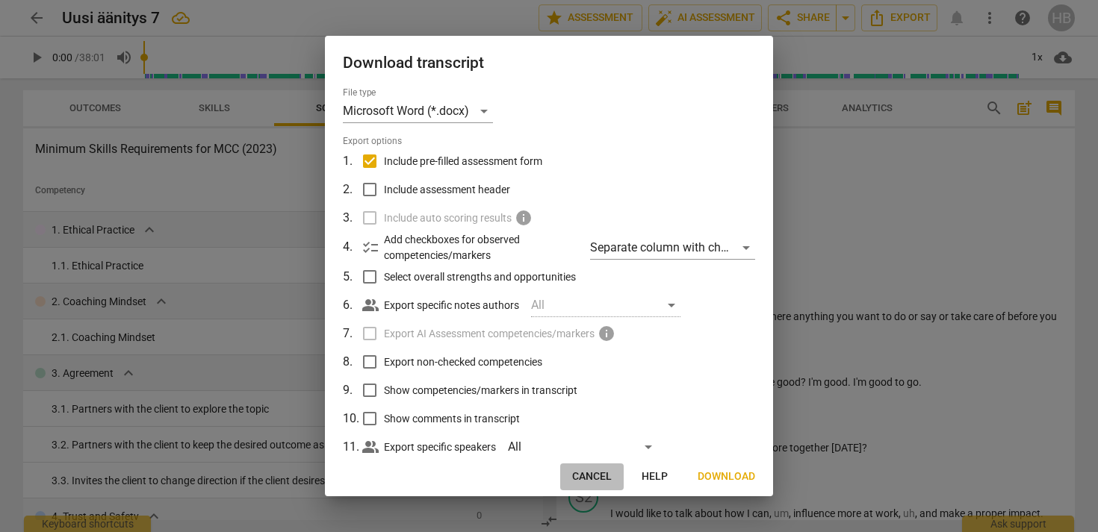
click at [590, 476] on span "Cancel" at bounding box center [592, 477] width 40 height 15
